Goal: Task Accomplishment & Management: Manage account settings

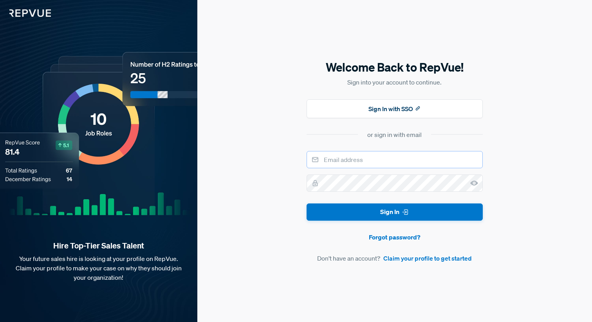
click at [388, 154] on input "email" at bounding box center [394, 159] width 176 height 17
click at [422, 112] on button "Sign In with SSO" at bounding box center [394, 108] width 176 height 19
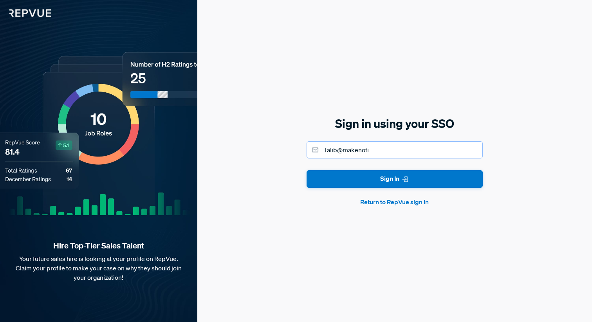
click at [382, 153] on input "Talib@makenoti" at bounding box center [394, 149] width 176 height 17
type input "[EMAIL_ADDRESS][DOMAIN_NAME]"
click at [306, 170] on button "Sign In" at bounding box center [394, 179] width 176 height 18
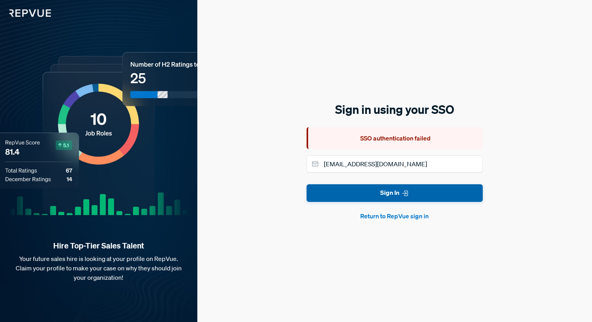
click at [394, 196] on button "Sign In" at bounding box center [394, 193] width 176 height 18
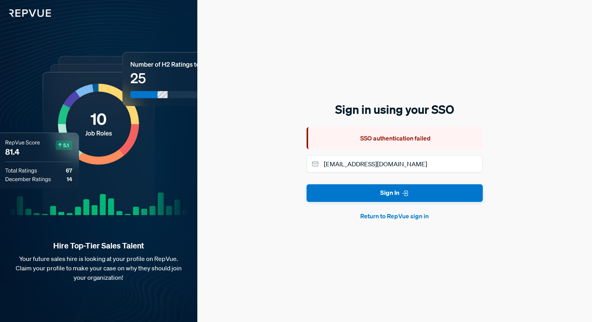
click at [396, 216] on button "Return to RepVue sign in" at bounding box center [394, 215] width 176 height 9
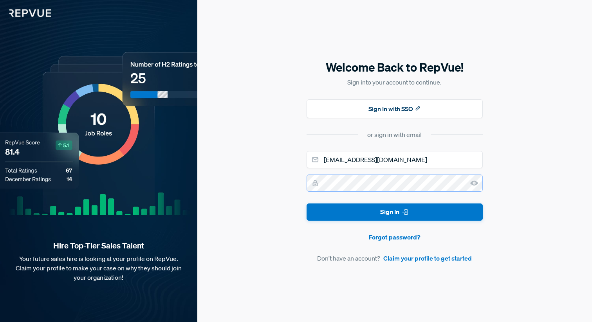
click at [306, 203] on button "Sign In" at bounding box center [394, 212] width 176 height 18
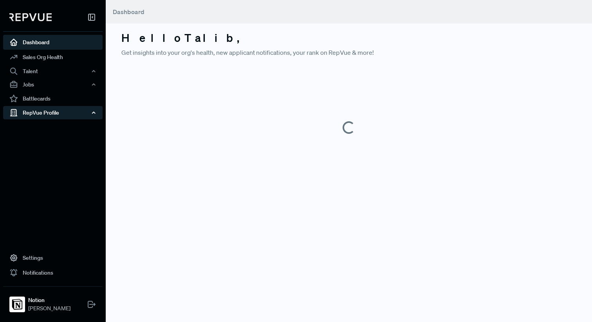
click at [41, 110] on div "RepVue Profile" at bounding box center [52, 112] width 99 height 13
click at [39, 139] on link "Reviews" at bounding box center [63, 140] width 99 height 13
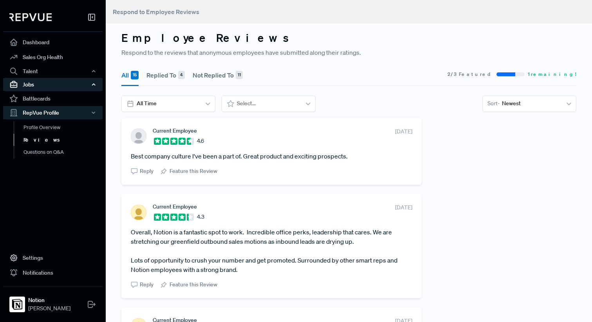
click at [36, 81] on div "Jobs" at bounding box center [52, 84] width 99 height 13
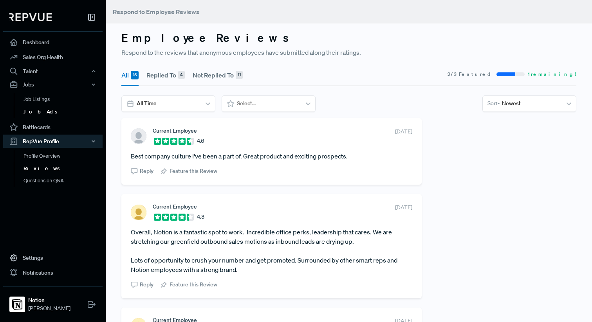
click at [33, 111] on link "Job Ads" at bounding box center [63, 112] width 99 height 13
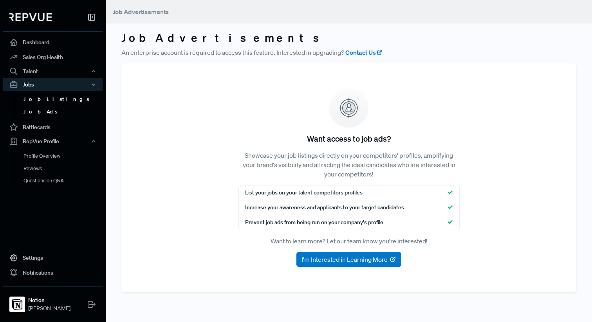
click at [34, 100] on link "Job Listings" at bounding box center [63, 99] width 99 height 13
